Goal: Check status: Check status

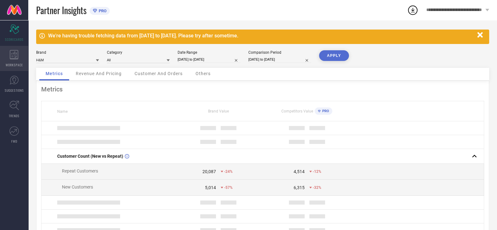
click at [9, 57] on div "WORKSPACE" at bounding box center [14, 58] width 28 height 25
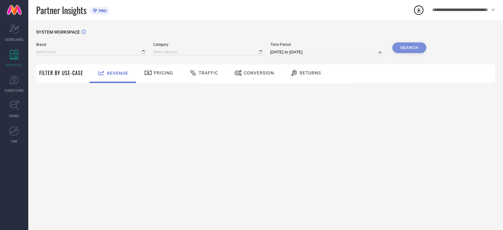
type input "H&M"
type input "All"
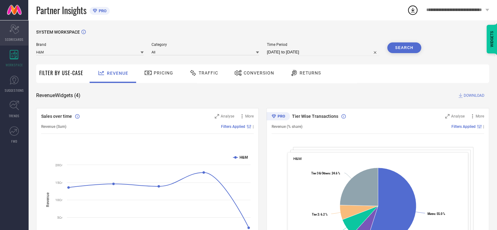
click at [10, 40] on span "SCORECARDS" at bounding box center [14, 39] width 19 height 5
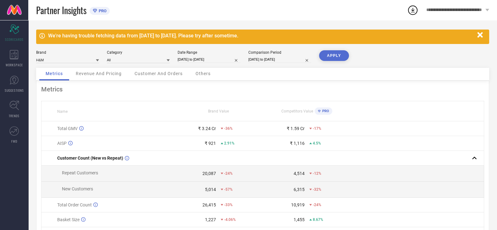
select select "5"
select select "2025"
select select "6"
select select "2025"
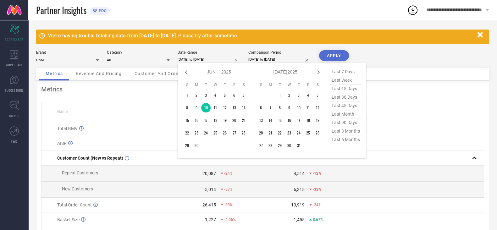
click at [203, 62] on input "[DATE] to [DATE]" at bounding box center [208, 59] width 63 height 7
click at [228, 72] on select "2015 2016 2017 2018 2019 2020 2021 2022 2023 2024 2025 2026 2027 2028 2029 2030…" at bounding box center [226, 72] width 10 height 9
select select "5"
select select "2024"
select select "6"
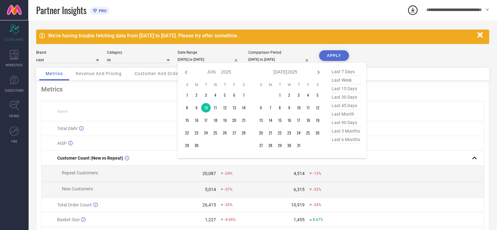
select select "2024"
click at [211, 73] on select "Jan Feb Mar Apr May Jun [DATE] Aug Sep Oct Nov Dec" at bounding box center [214, 72] width 14 height 9
select select "8"
select select "2024"
select select "9"
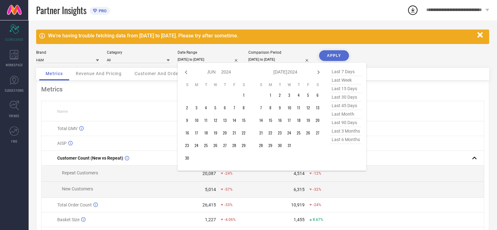
select select "2024"
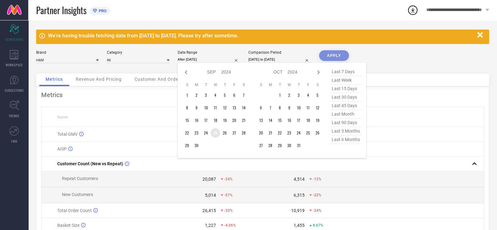
click at [214, 133] on td "25" at bounding box center [214, 132] width 9 height 9
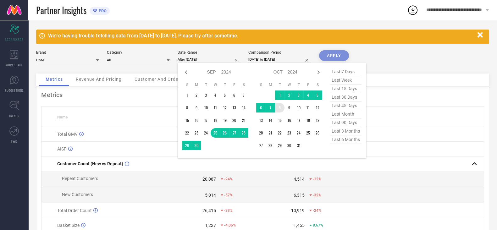
type input "[DATE] to [DATE]"
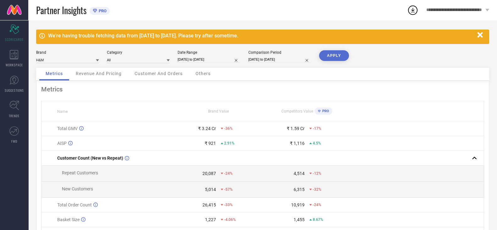
click at [328, 54] on button "APPLY" at bounding box center [334, 55] width 30 height 11
